Goal: Navigation & Orientation: Find specific page/section

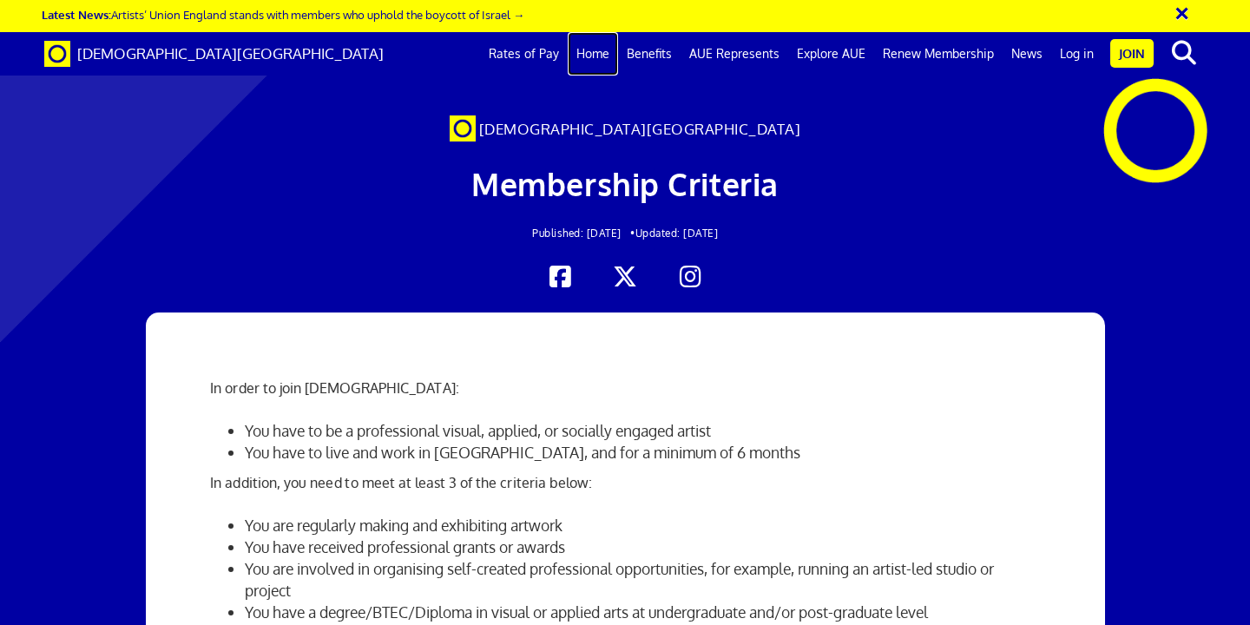
click at [607, 50] on link "Home" at bounding box center [593, 53] width 50 height 43
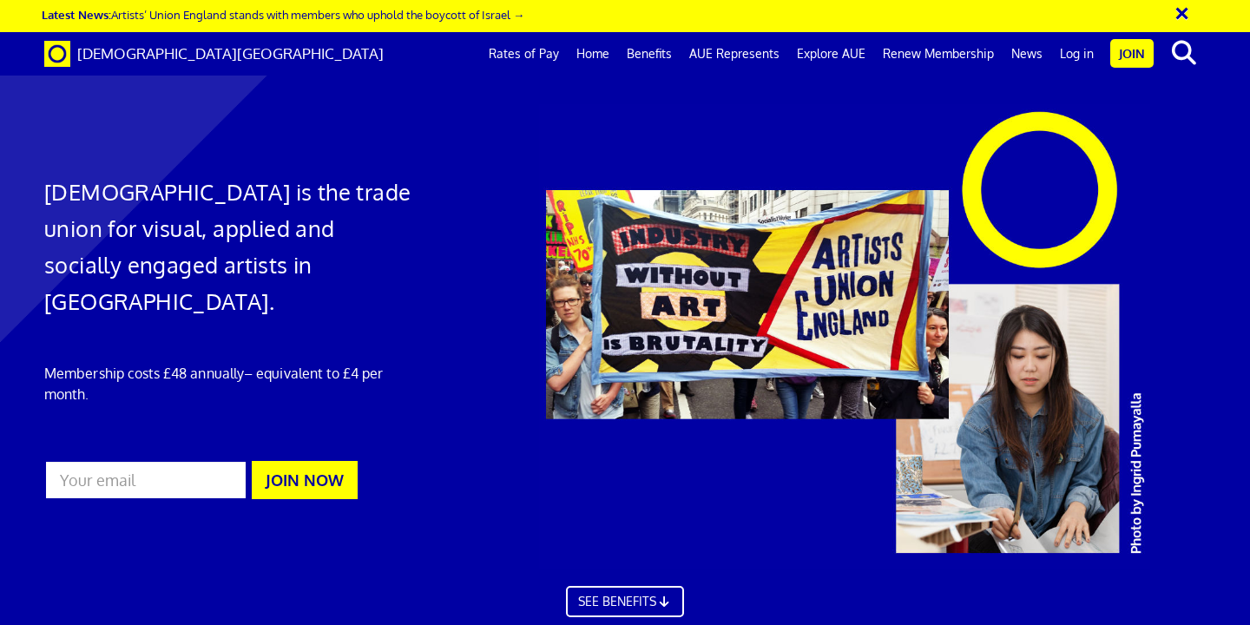
scroll to position [1259, 0]
click at [522, 65] on link "Rates of Pay" at bounding box center [524, 53] width 88 height 43
